Goal: Transaction & Acquisition: Book appointment/travel/reservation

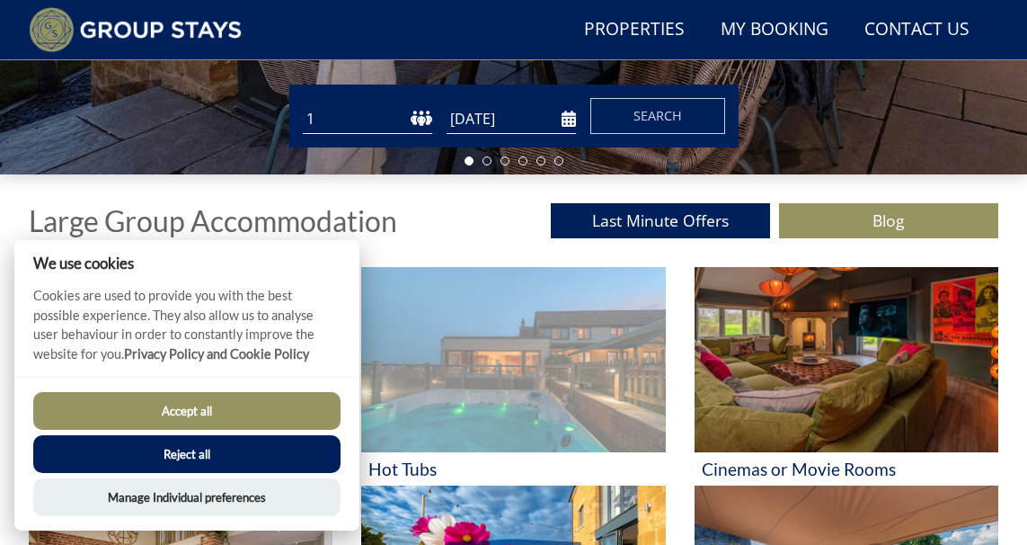
scroll to position [484, 0]
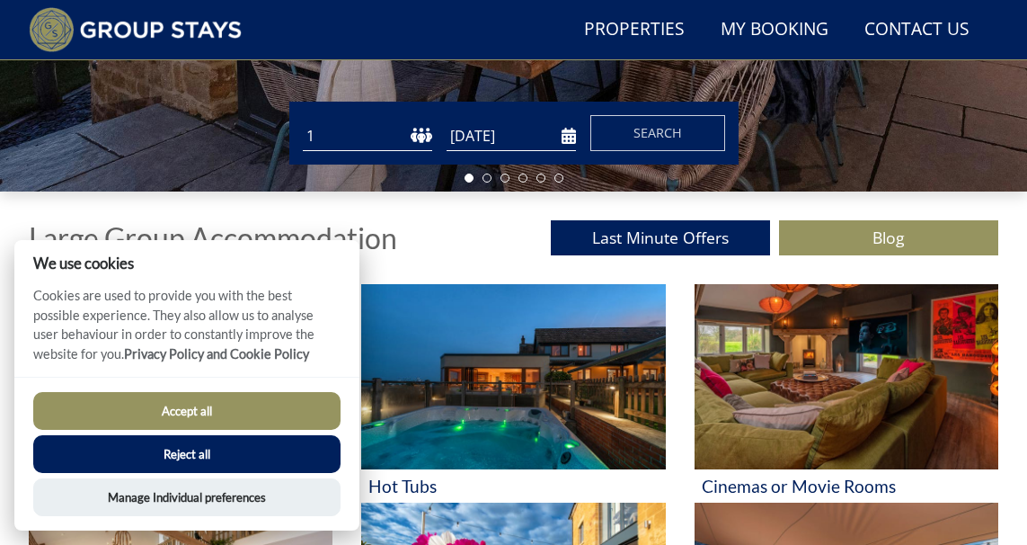
click at [409, 129] on select "1 2 3 4 5 6 7 8 9 10 11 12 13 14 15 16 17 18 19 20 21 22 23 24 25 26 27 28 29 3…" at bounding box center [367, 136] width 129 height 30
select select "16"
click at [521, 124] on input "[DATE]" at bounding box center [511, 136] width 129 height 30
click at [579, 146] on form "Guests 1 2 3 4 5 6 7 8 9 10 11 12 13 14 15 16 17 18 19 20 21 22 23 24 25 26 27 …" at bounding box center [514, 133] width 423 height 36
click at [560, 135] on input "[DATE]" at bounding box center [511, 136] width 129 height 30
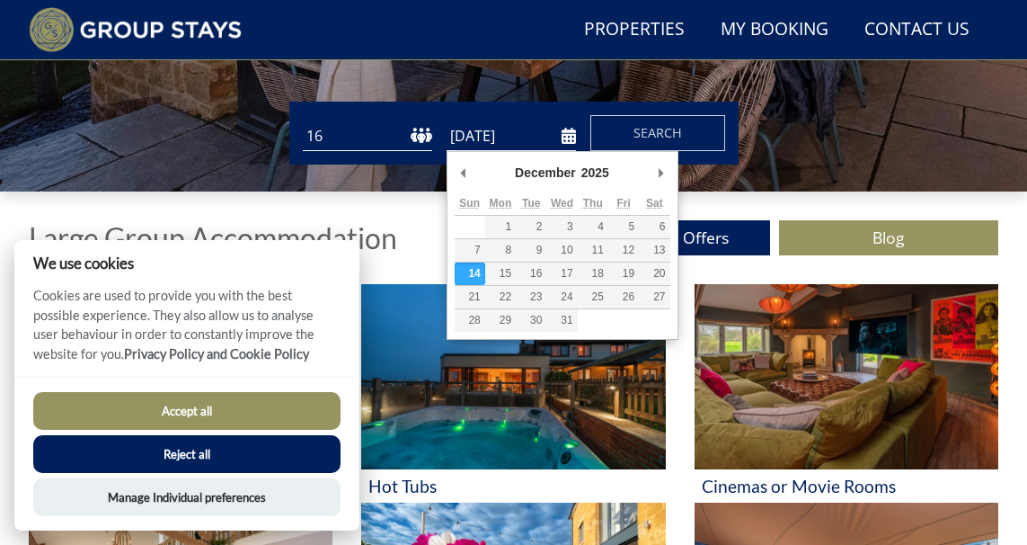
click at [569, 143] on input "[DATE]" at bounding box center [511, 136] width 129 height 30
type input "[DATE]"
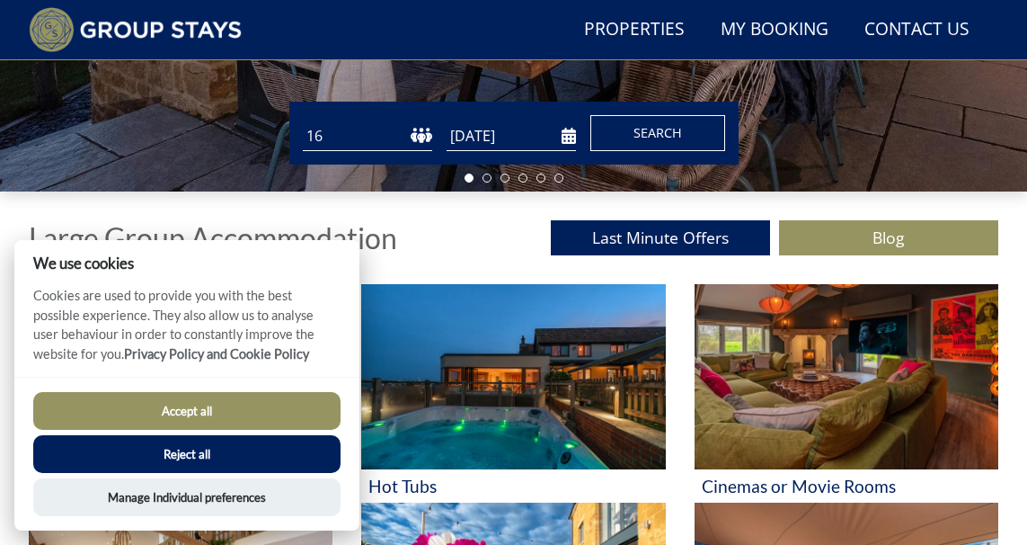
click at [679, 139] on span "Search" at bounding box center [658, 132] width 49 height 17
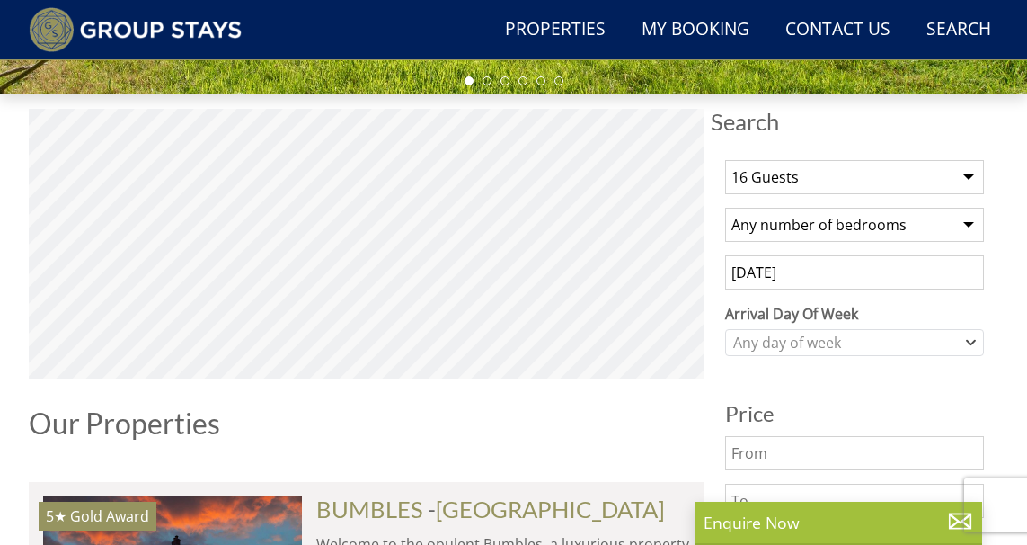
scroll to position [600, 0]
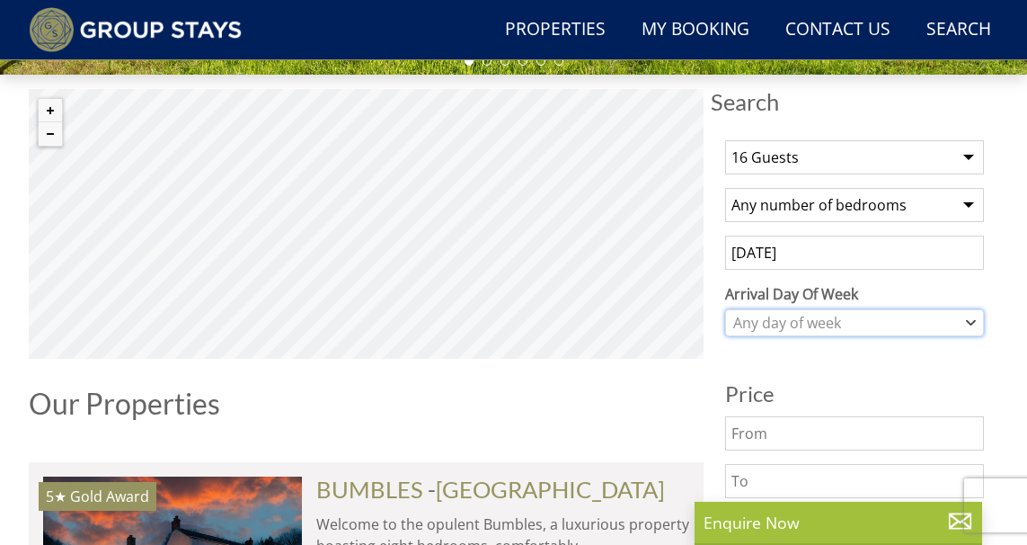
click at [786, 309] on div "Any day of week" at bounding box center [854, 322] width 259 height 27
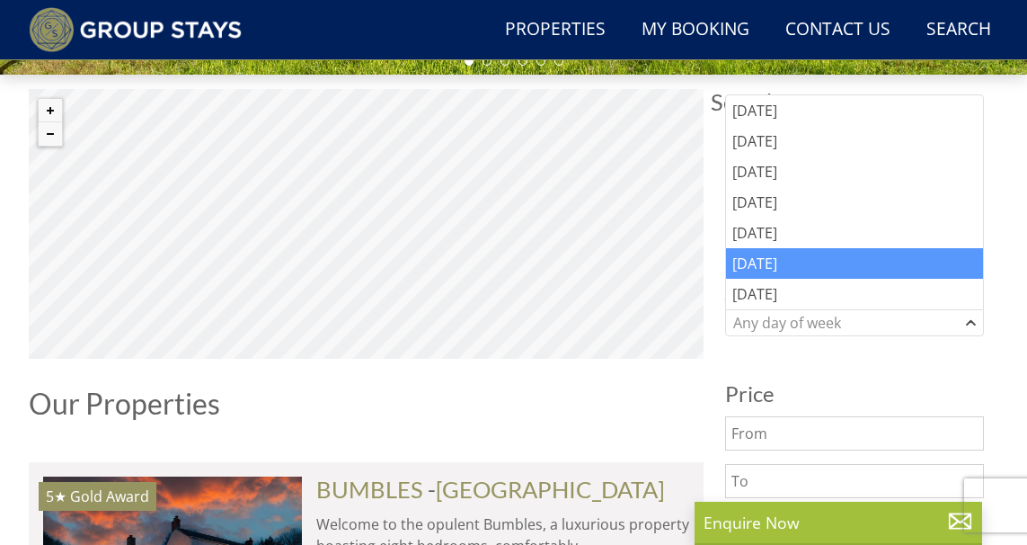
click at [776, 265] on div "[DATE]" at bounding box center [854, 263] width 257 height 31
click at [787, 383] on h3 "Price" at bounding box center [854, 393] width 259 height 23
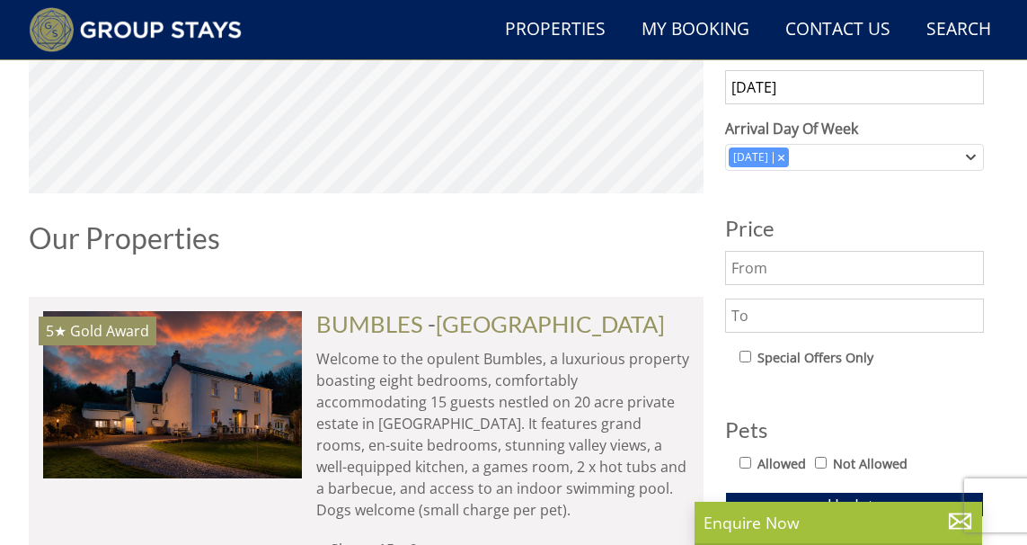
scroll to position [769, 0]
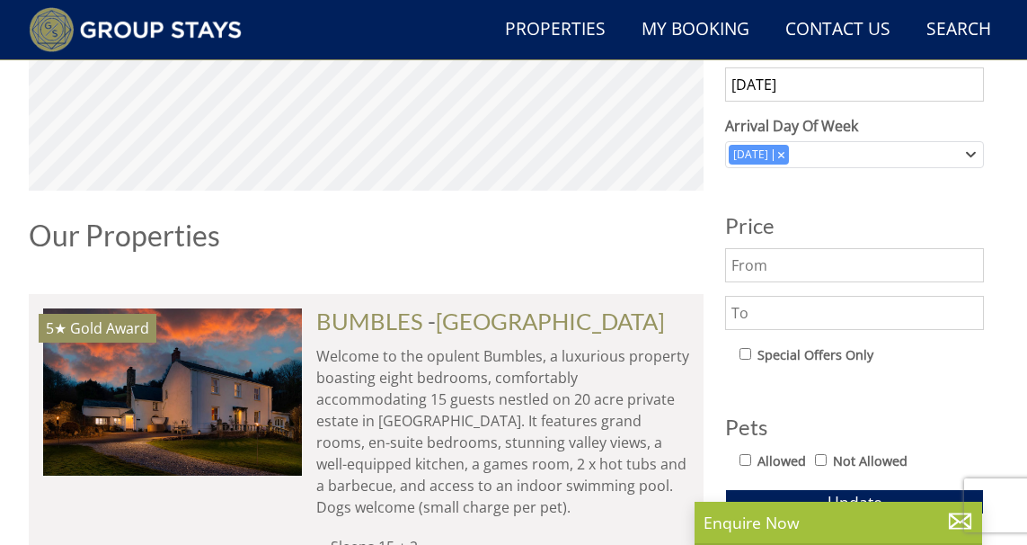
click at [772, 273] on input "text" at bounding box center [854, 265] width 259 height 34
click at [766, 298] on input "text" at bounding box center [854, 313] width 259 height 34
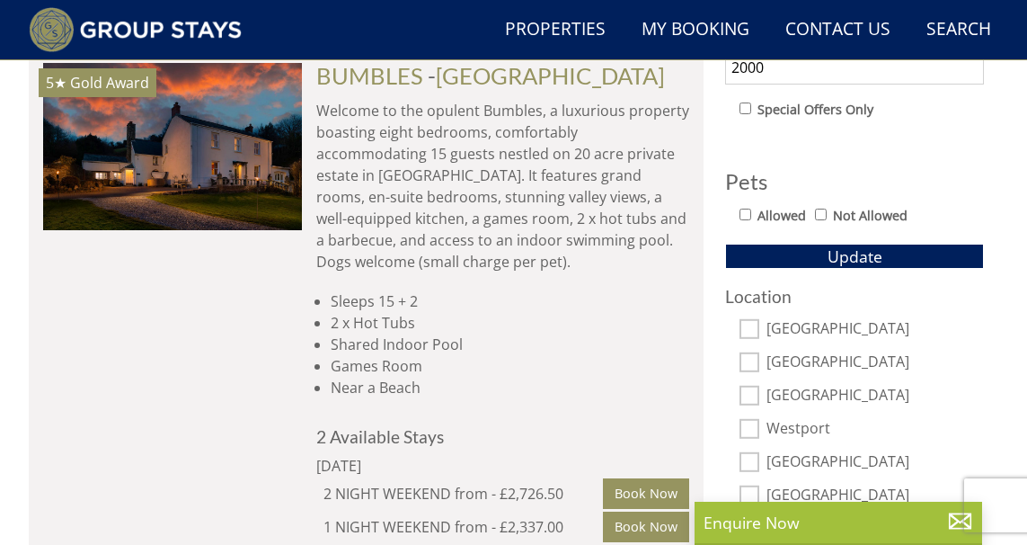
scroll to position [1032, 0]
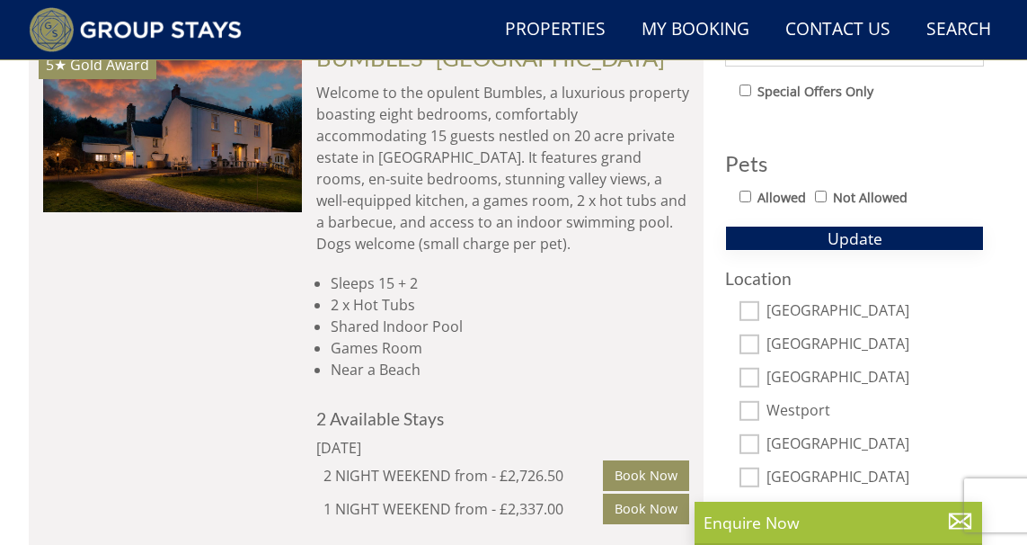
type input "2000"
click at [853, 249] on button "Update" at bounding box center [854, 238] width 259 height 25
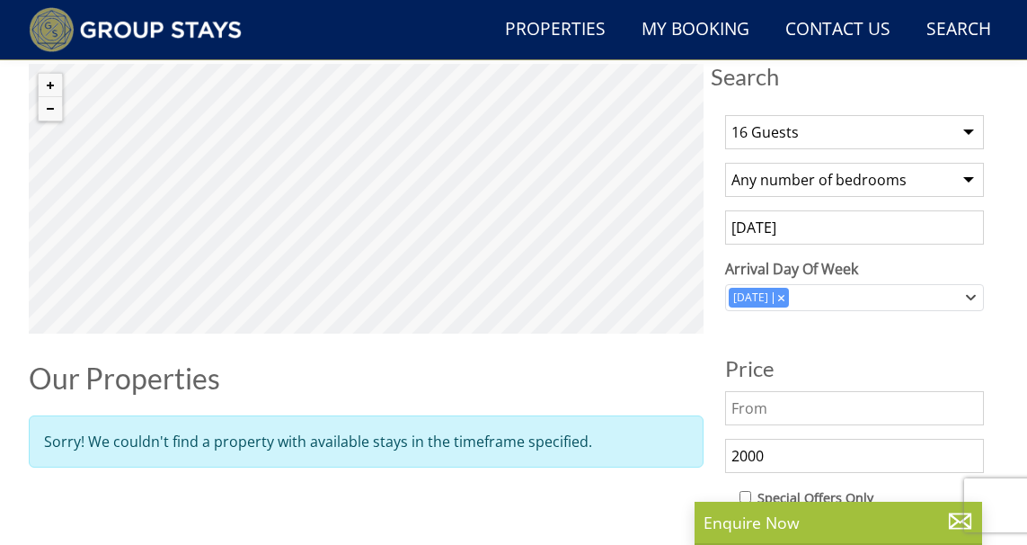
scroll to position [618, 0]
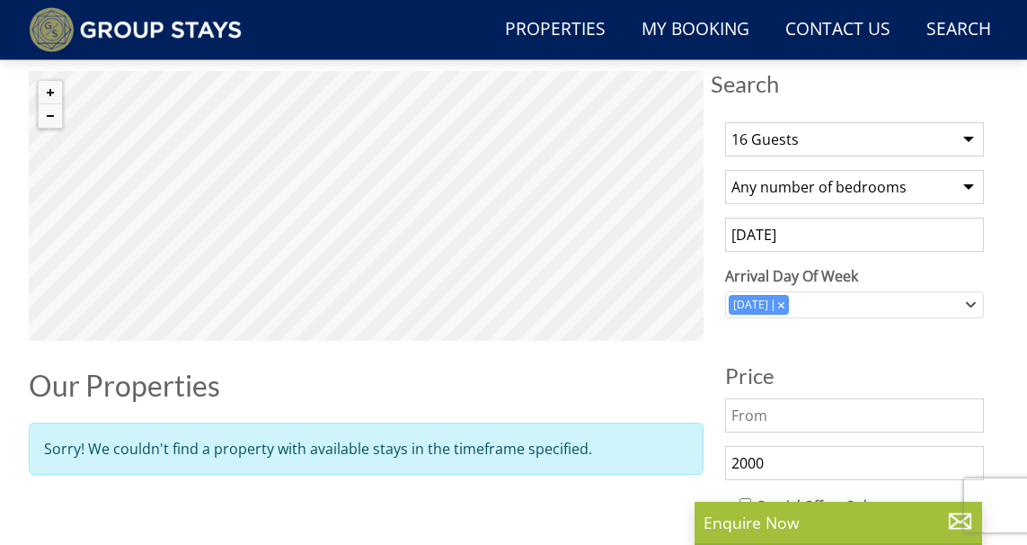
click at [820, 187] on select "Any number of bedrooms 4 Bedrooms 5 Bedrooms 6 Bedrooms 7 Bedrooms 8 Bedrooms 9…" at bounding box center [854, 187] width 259 height 34
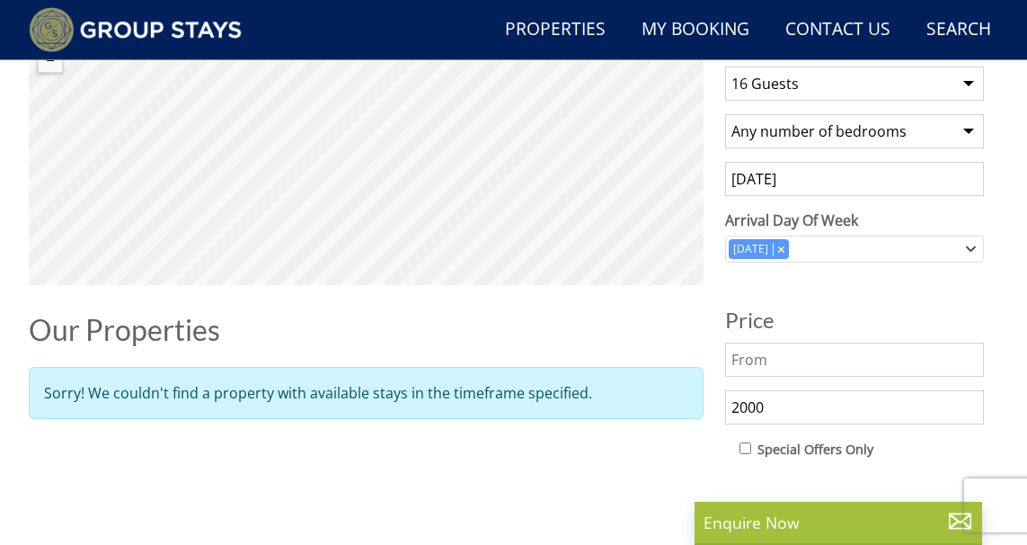
scroll to position [683, 0]
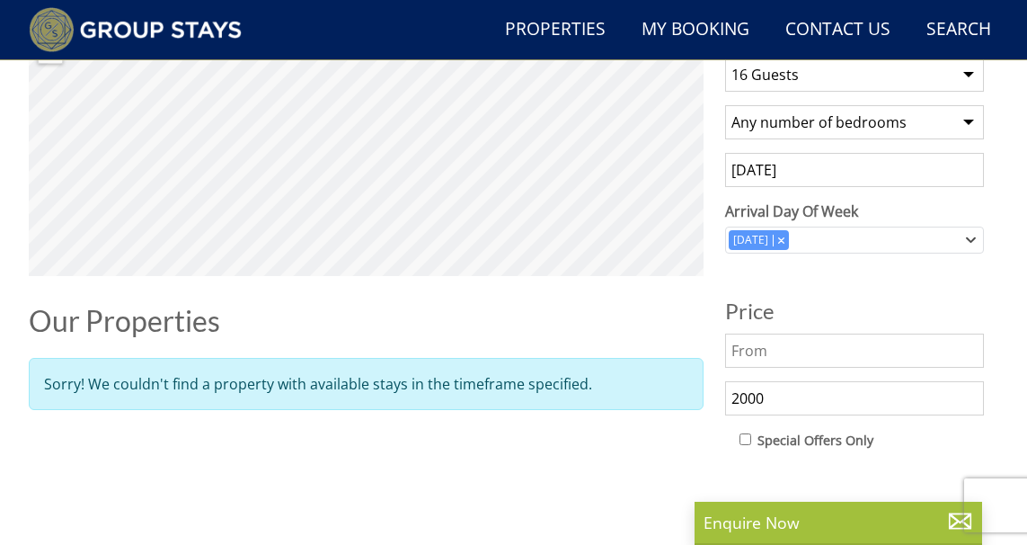
scroll to position [484, 0]
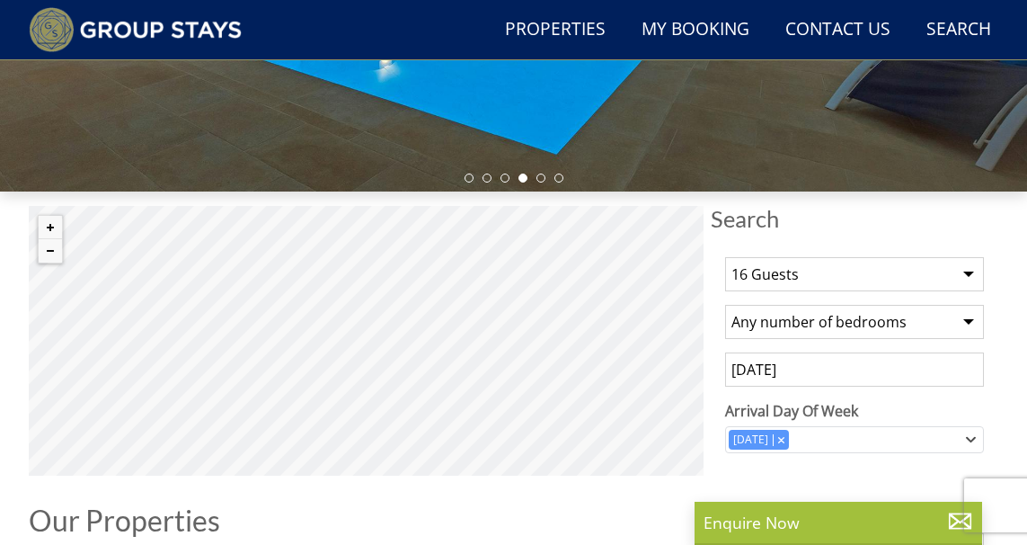
select select "16"
